Goal: Use online tool/utility: Utilize a website feature to perform a specific function

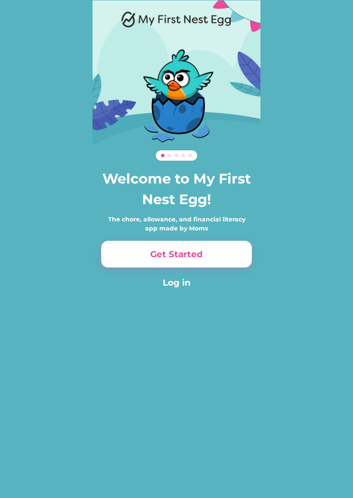
click at [180, 282] on button "Log in" at bounding box center [176, 282] width 151 height 13
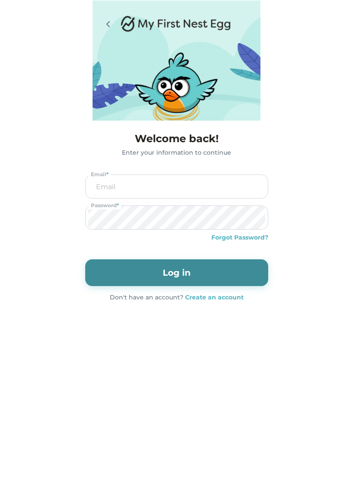
click at [180, 190] on input "email" at bounding box center [176, 186] width 177 height 23
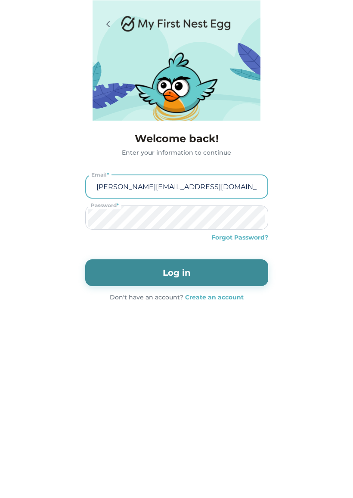
type input "[PERSON_NAME][EMAIL_ADDRESS][DOMAIN_NAME]"
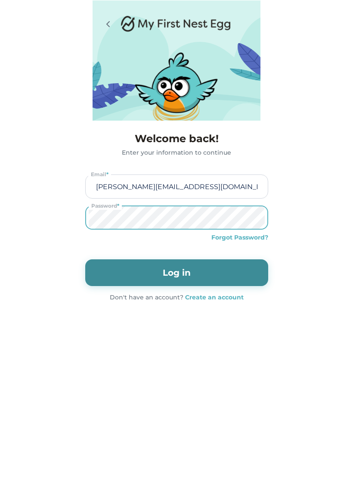
click at [201, 279] on button "Log in" at bounding box center [176, 272] width 183 height 27
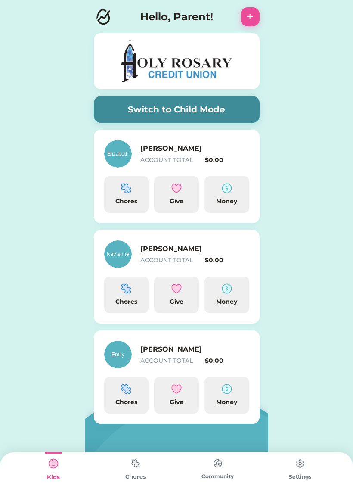
click at [303, 464] on img at bounding box center [300, 463] width 17 height 17
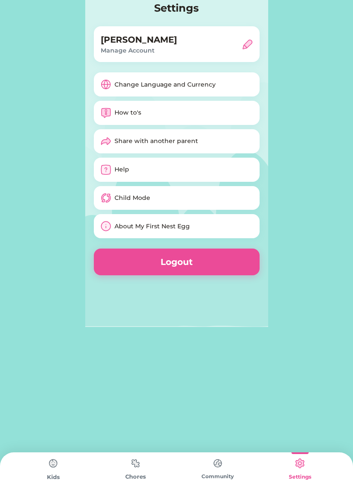
click at [242, 48] on img at bounding box center [247, 44] width 10 height 10
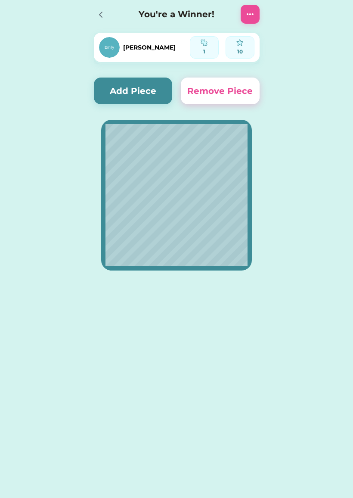
click at [156, 83] on button "Add Piece" at bounding box center [133, 91] width 79 height 27
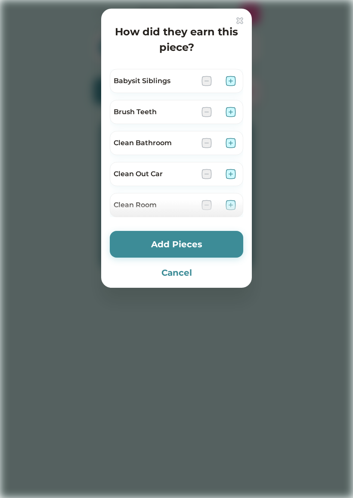
scroll to position [432, 0]
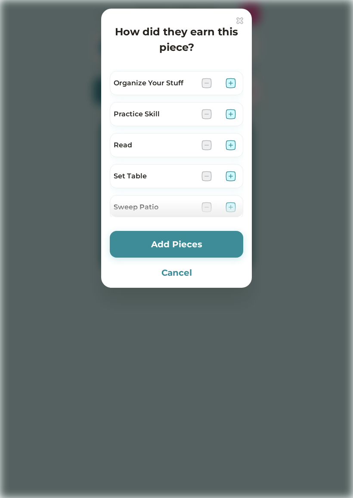
click at [227, 168] on div "Set Table" at bounding box center [177, 176] width 134 height 24
click at [230, 177] on img at bounding box center [231, 176] width 10 height 10
click at [213, 241] on button "Add Pieces" at bounding box center [177, 244] width 134 height 27
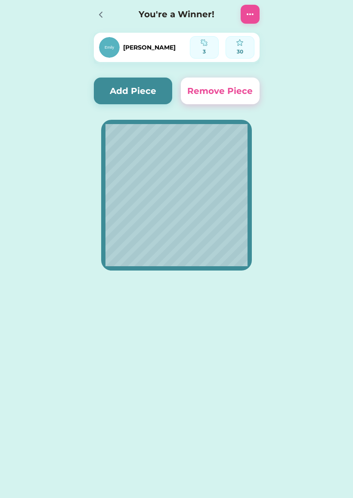
click at [113, 85] on button "Add Piece" at bounding box center [133, 91] width 79 height 27
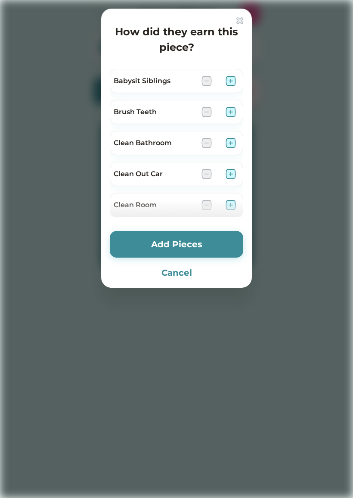
scroll to position [0, 0]
click at [235, 109] on img at bounding box center [231, 112] width 10 height 10
click at [172, 240] on button "Add Pieces" at bounding box center [177, 244] width 134 height 27
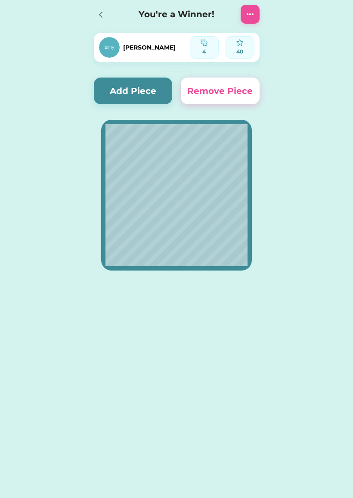
click at [121, 14] on div "You're a Winner!" at bounding box center [176, 14] width 183 height 28
click at [103, 23] on div at bounding box center [103, 14] width 19 height 19
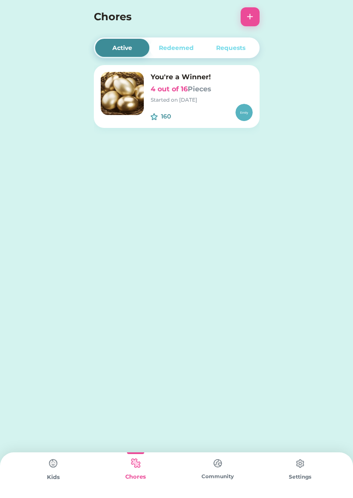
click at [103, 96] on img at bounding box center [122, 93] width 43 height 43
